Goal: Task Accomplishment & Management: Complete application form

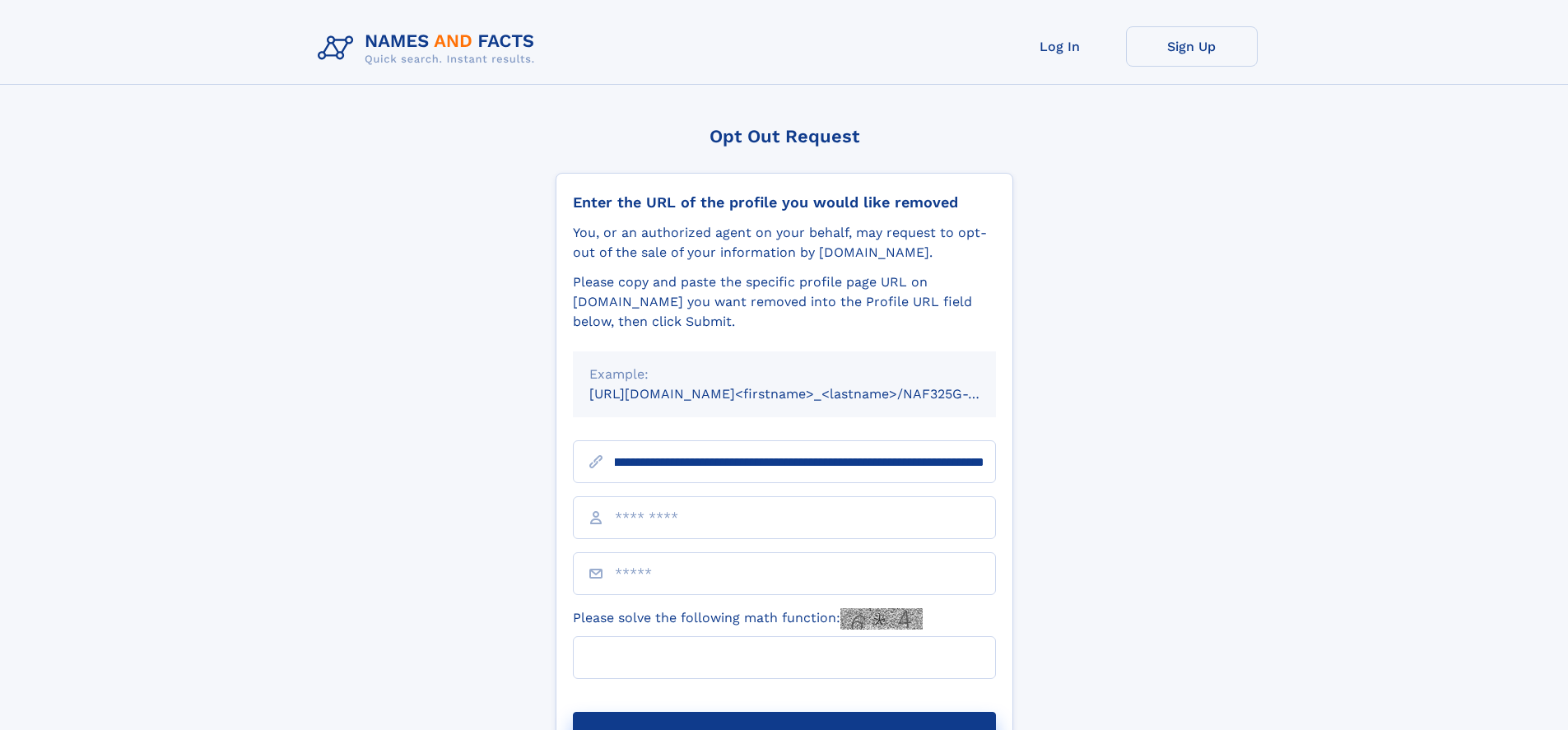
scroll to position [0, 208]
type input "**********"
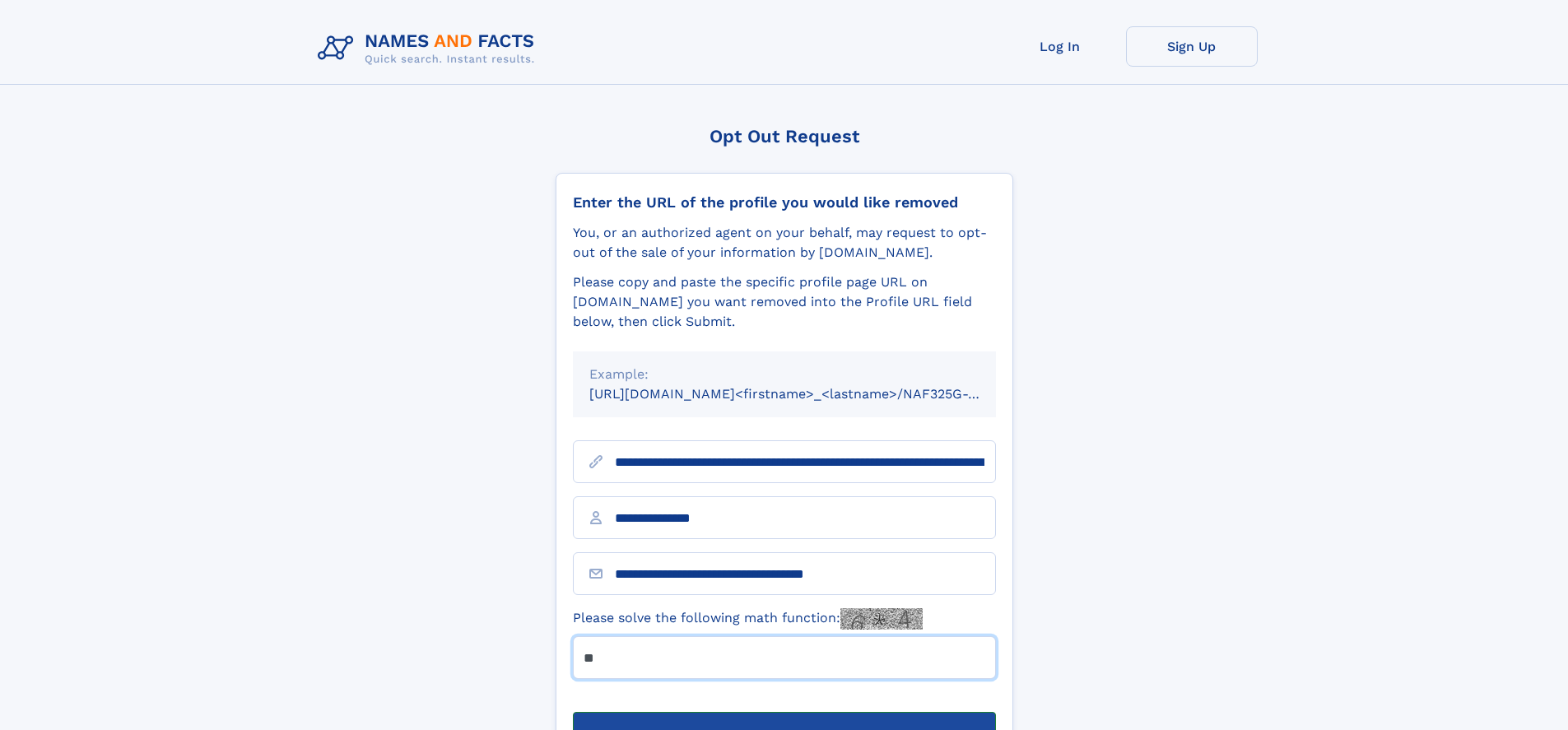
type input "**"
click at [784, 713] on button "Submit Opt Out Request" at bounding box center [784, 739] width 423 height 52
